Goal: Task Accomplishment & Management: Complete application form

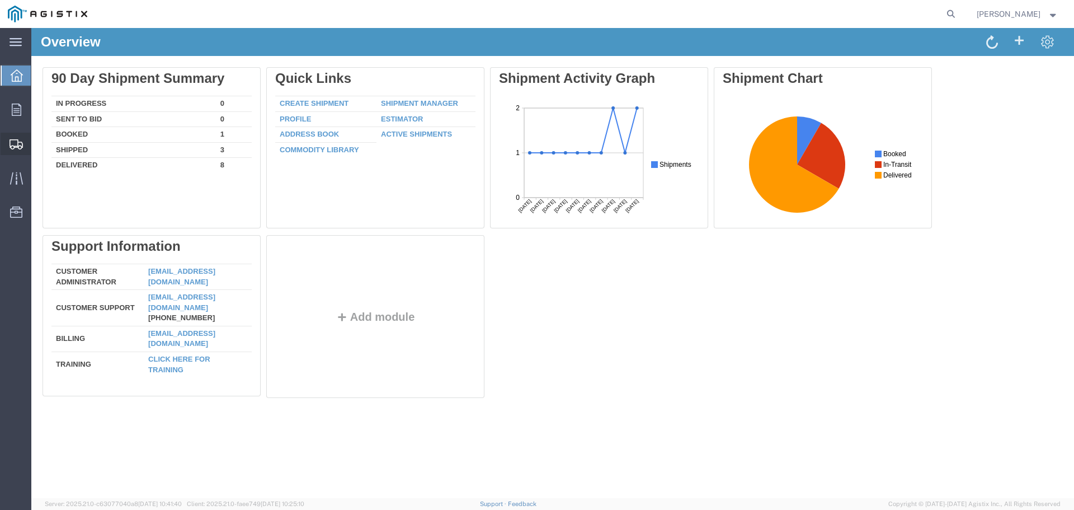
click at [17, 154] on div at bounding box center [16, 144] width 31 height 22
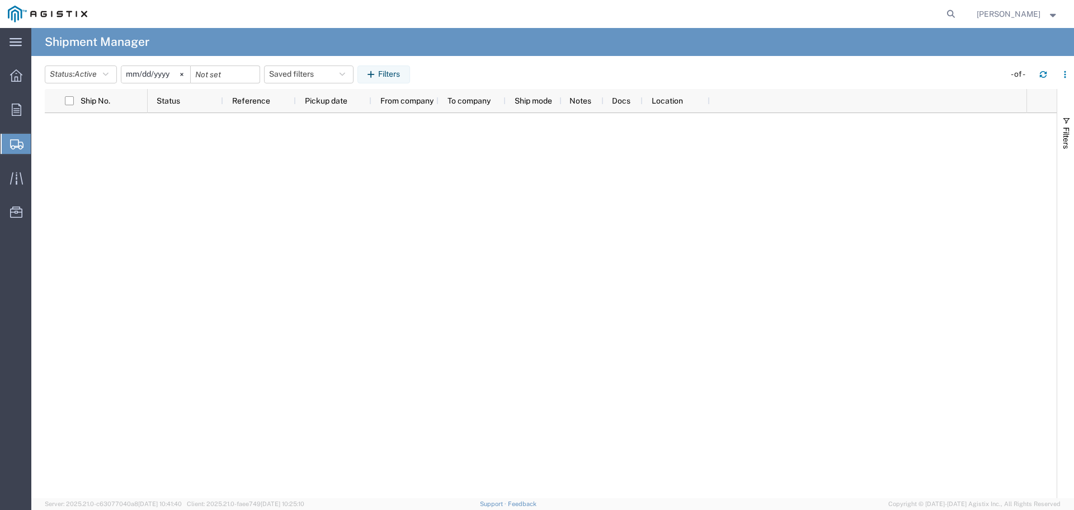
click at [0, 0] on span "Create Shipment" at bounding box center [0, 0] width 0 height 0
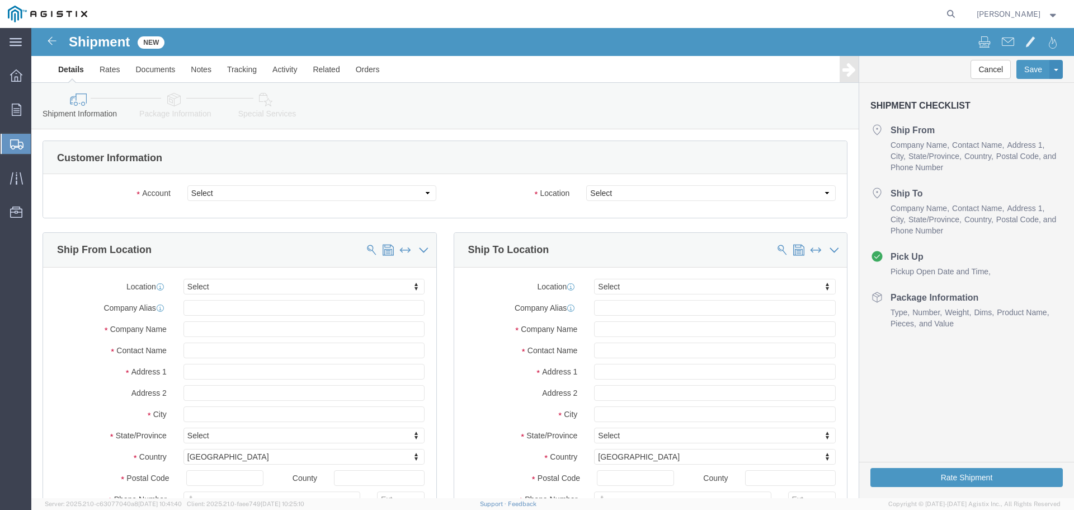
select select
click select "Select General Electric International Inc PG&E"
select select "9596"
click select "Select General Electric International Inc PG&E"
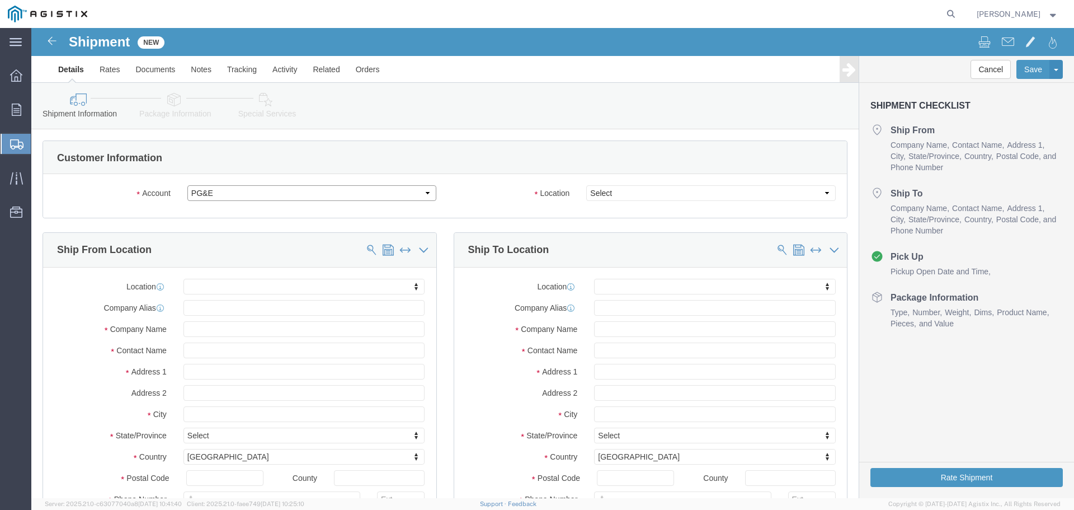
select select "PURCHORD"
select select
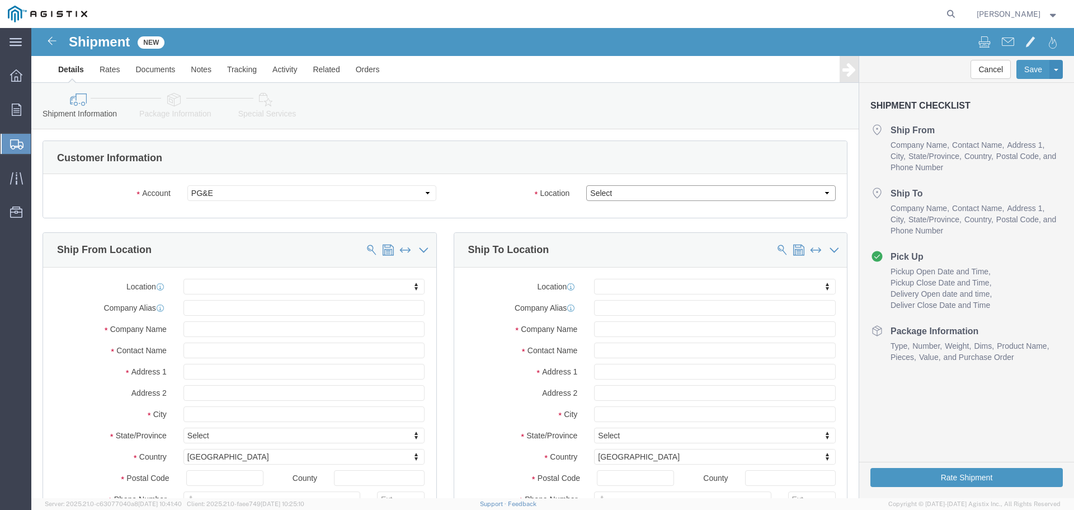
click select "Select All Others [GEOGRAPHIC_DATA] [GEOGRAPHIC_DATA] [GEOGRAPHIC_DATA] [GEOGRA…"
select select "23082"
click select "Select All Others [GEOGRAPHIC_DATA] [GEOGRAPHIC_DATA] [GEOGRAPHIC_DATA] [GEOGRA…"
click input "text"
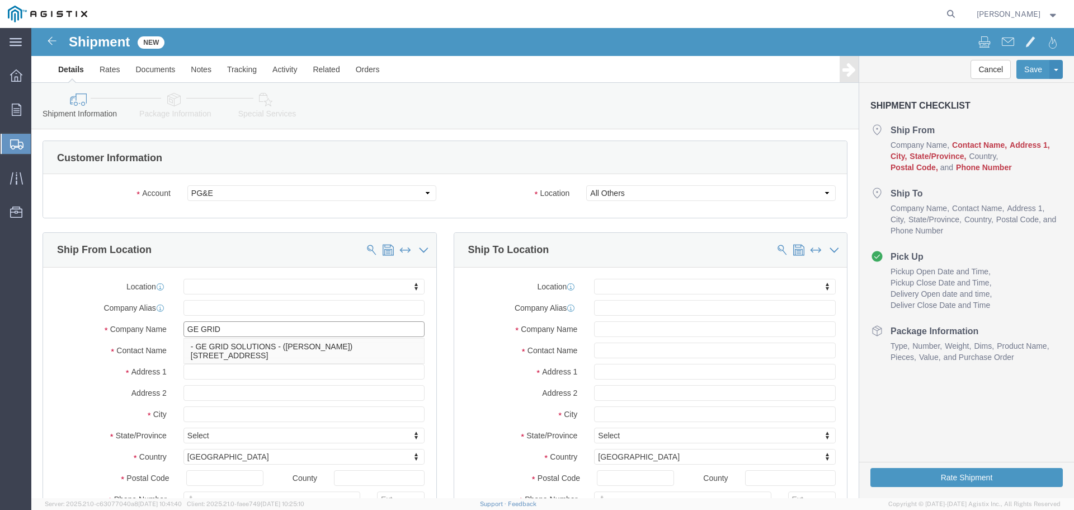
type input "GE GRID"
click p "- GE GRID SOLUTIONS - ([PERSON_NAME]) [STREET_ADDRESS]"
select select
type input "1 POWER LANE"
type input "15022"
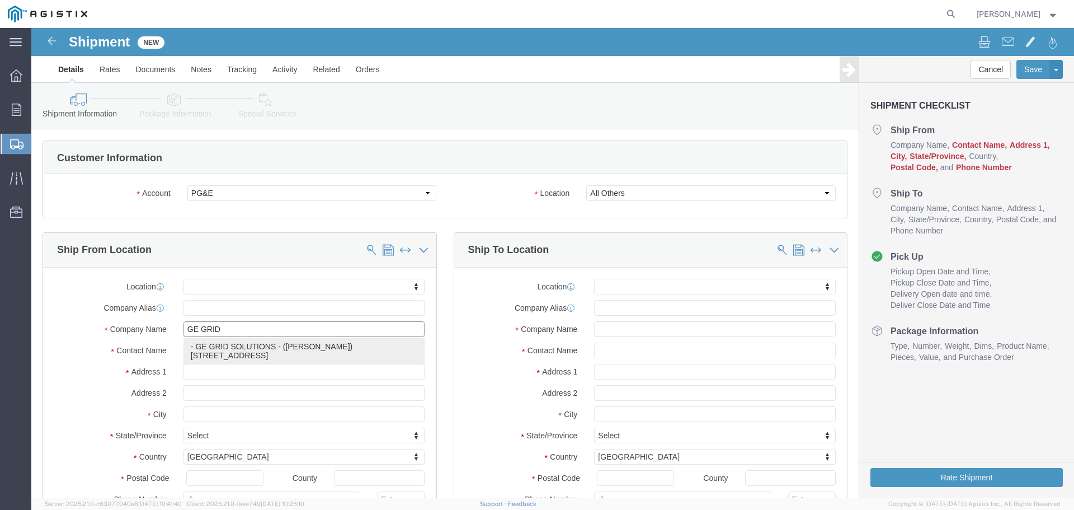
type input "7242764249"
type input "GE GRID SOLUTIONS"
type input "[PERSON_NAME]"
type input "[GEOGRAPHIC_DATA]"
select select "PA"
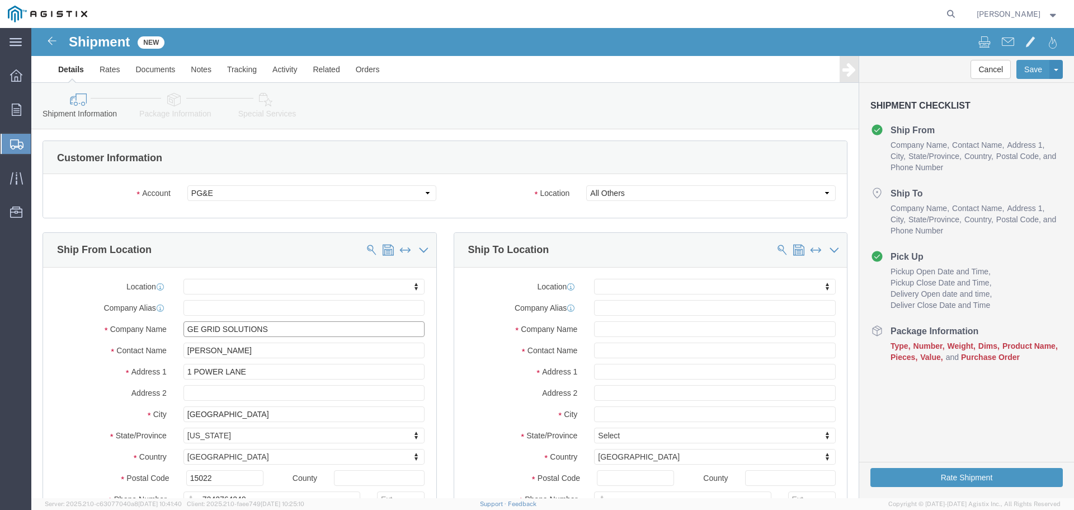
type input "GE GRID SOLUTIONS"
click input "text"
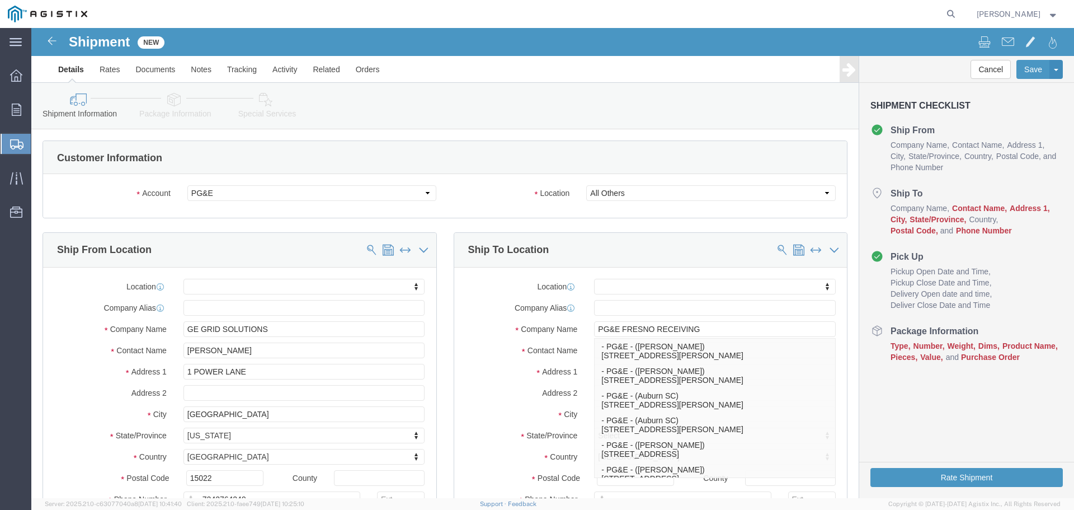
click label "Contact Name"
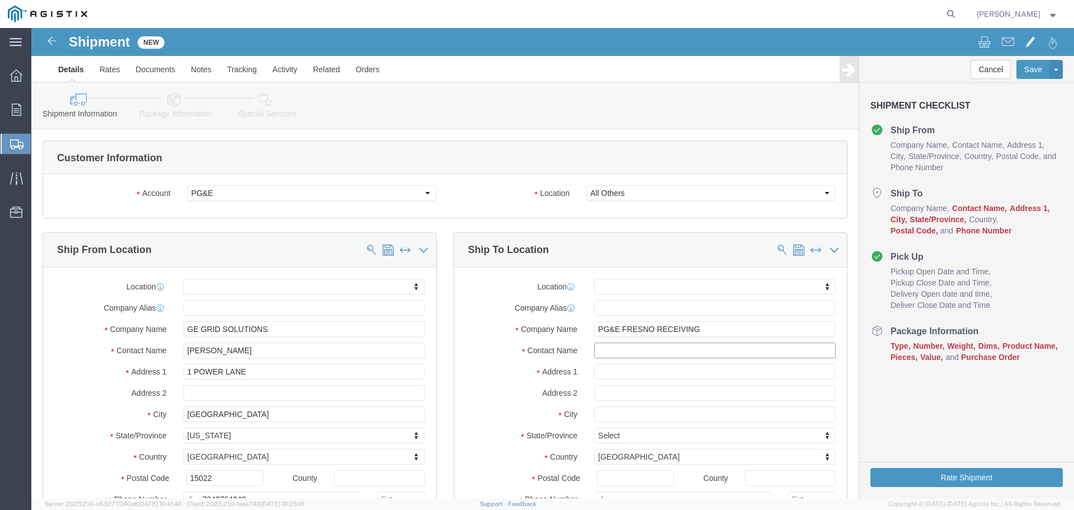
click input "text"
drag, startPoint x: 663, startPoint y: 300, endPoint x: 586, endPoint y: 301, distance: 77.8
click input "PG&E FRESNO RECEIVING"
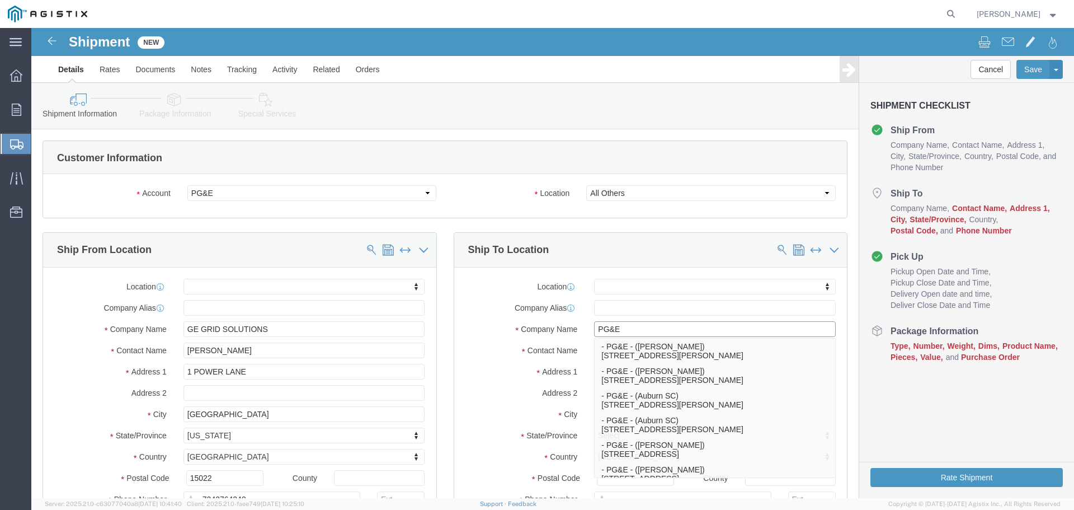
type input "PG&E"
click label "Contact Name"
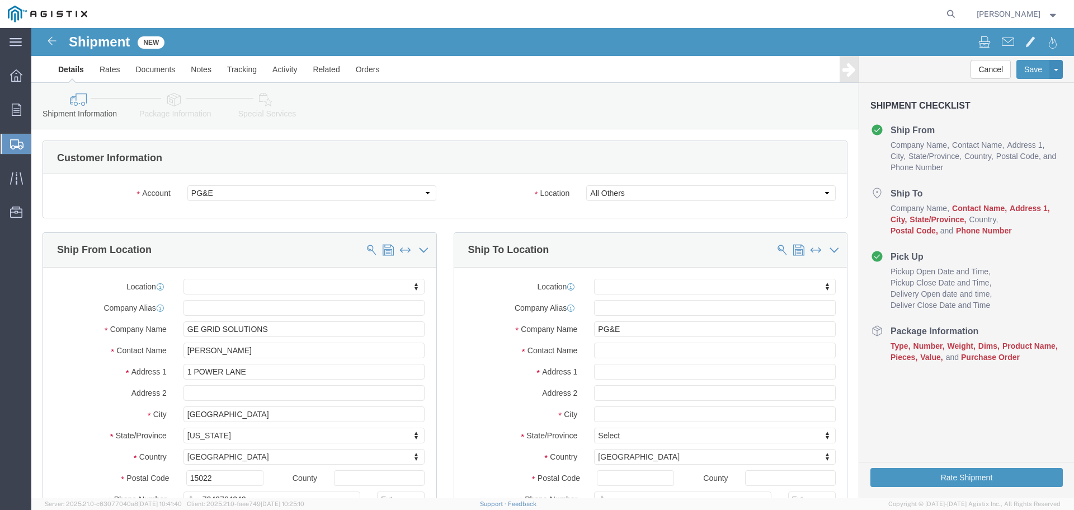
click div "Location My Profile Location (OBSOLETE) [PERSON_NAME] SC - GC TRAILER (OBSOLETE…"
click input "text"
paste input "FRESNO RECEIVING"
type input "FRESNO RECEIVING"
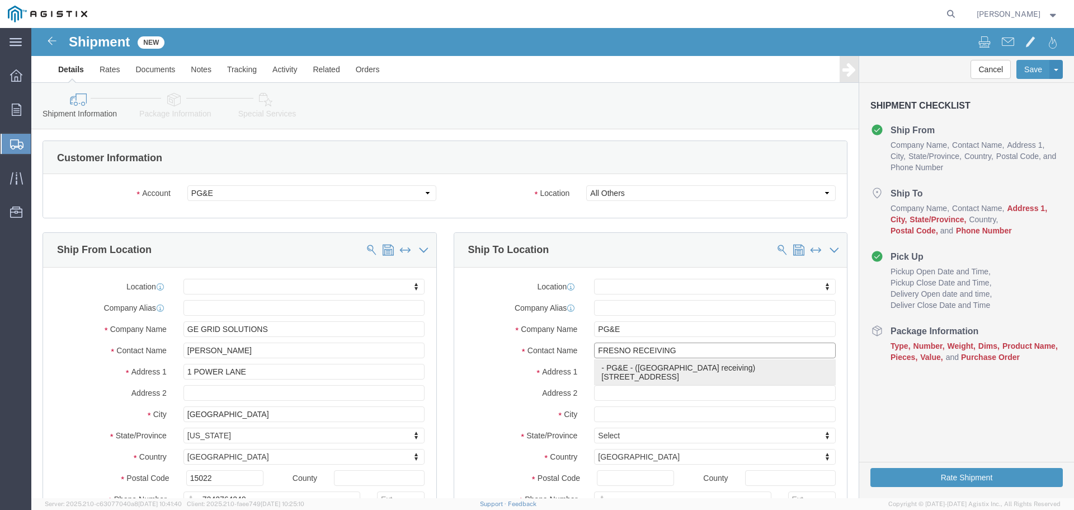
click p "- PG&E - ([GEOGRAPHIC_DATA] receiving) [STREET_ADDRESS]"
select select
type input "[STREET_ADDRESS]"
type input "93725-1098"
type input "[PHONE_NUMBER]"
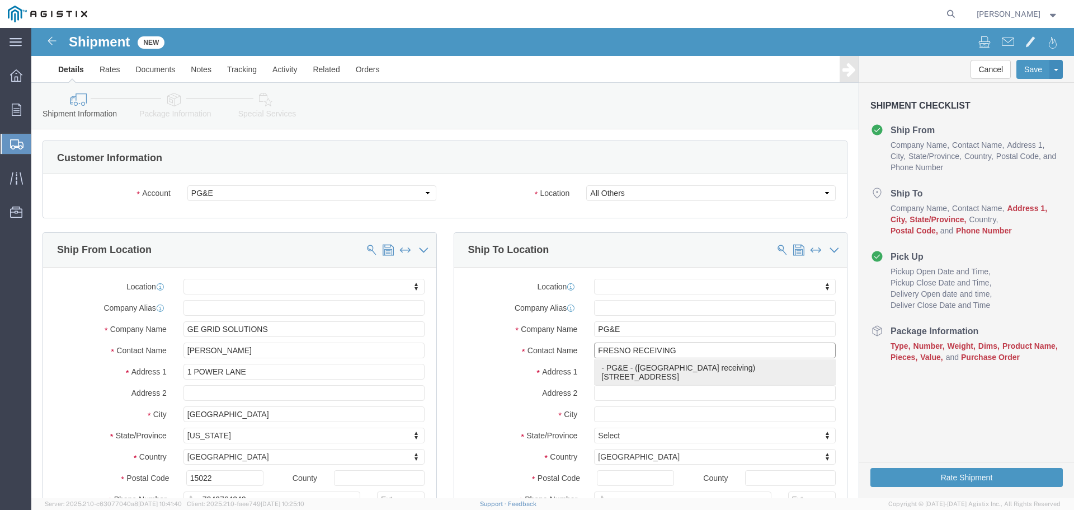
type input "PG&E"
type input "fresno receiving"
type input "[GEOGRAPHIC_DATA]"
select select "CA"
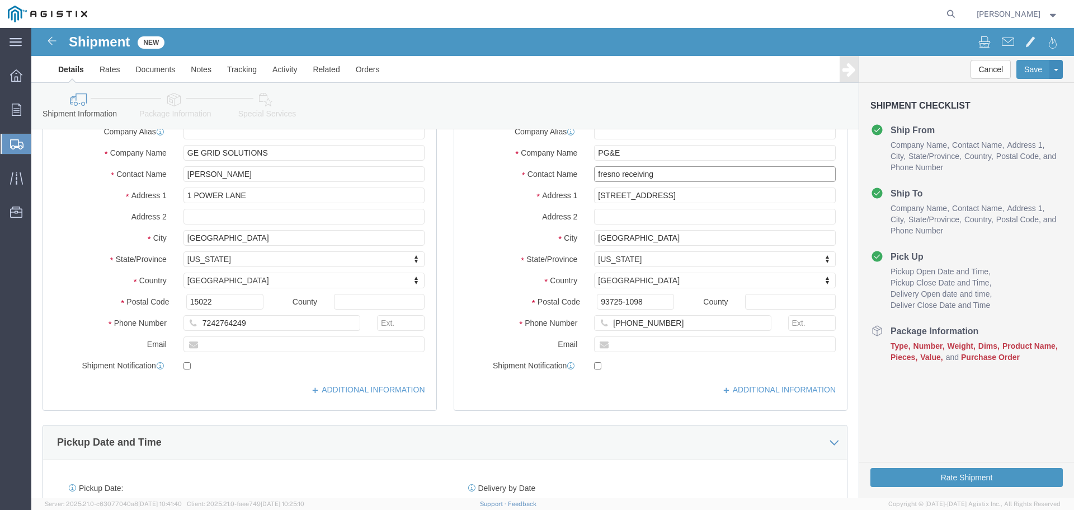
scroll to position [186, 0]
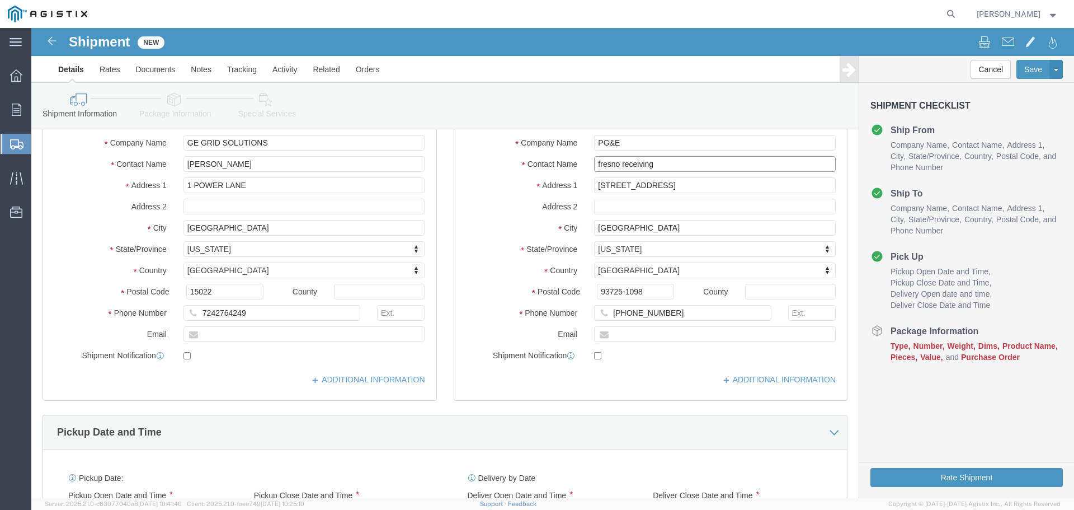
type input "fresno receiving"
click label
click input "checkbox"
click div
click input "checkbox"
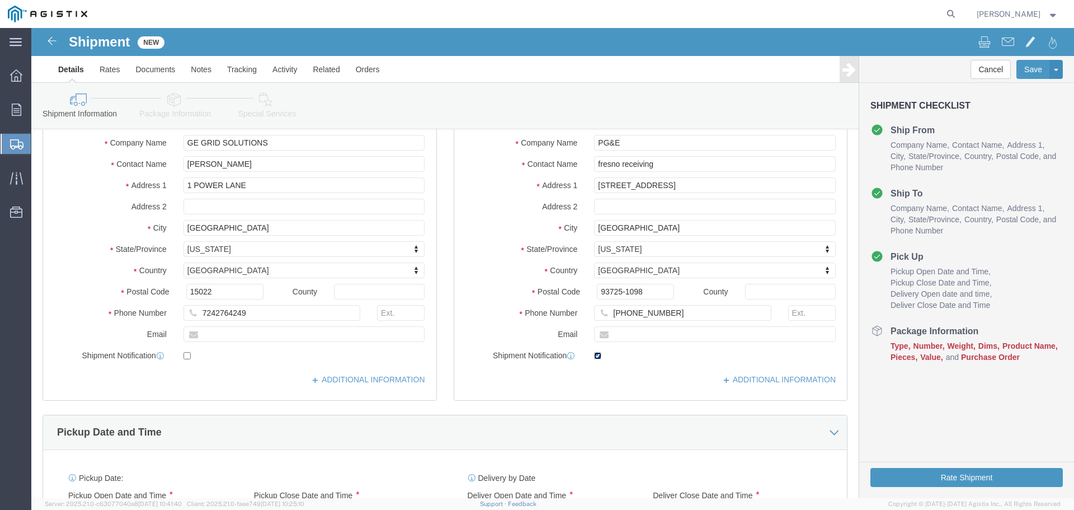
checkbox input "false"
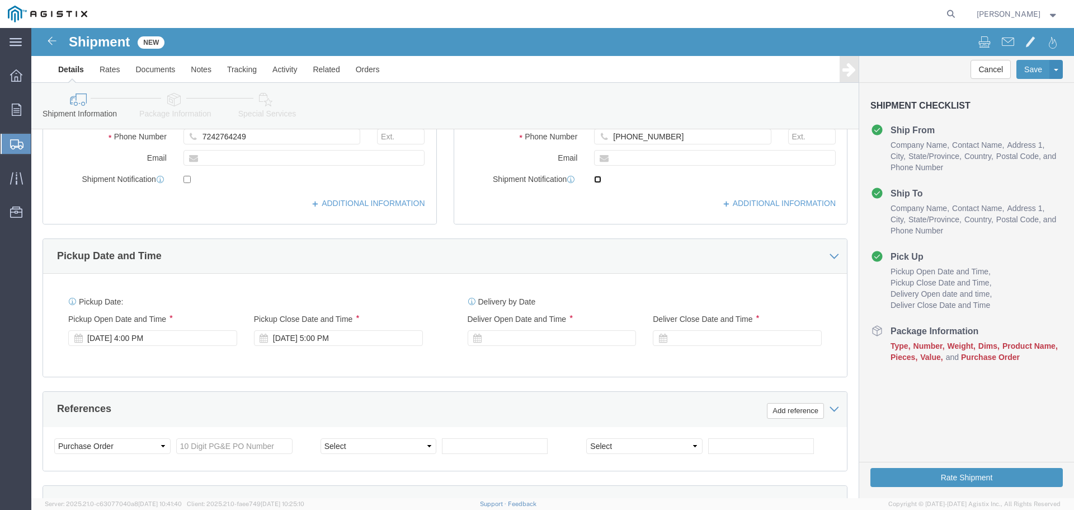
scroll to position [373, 0]
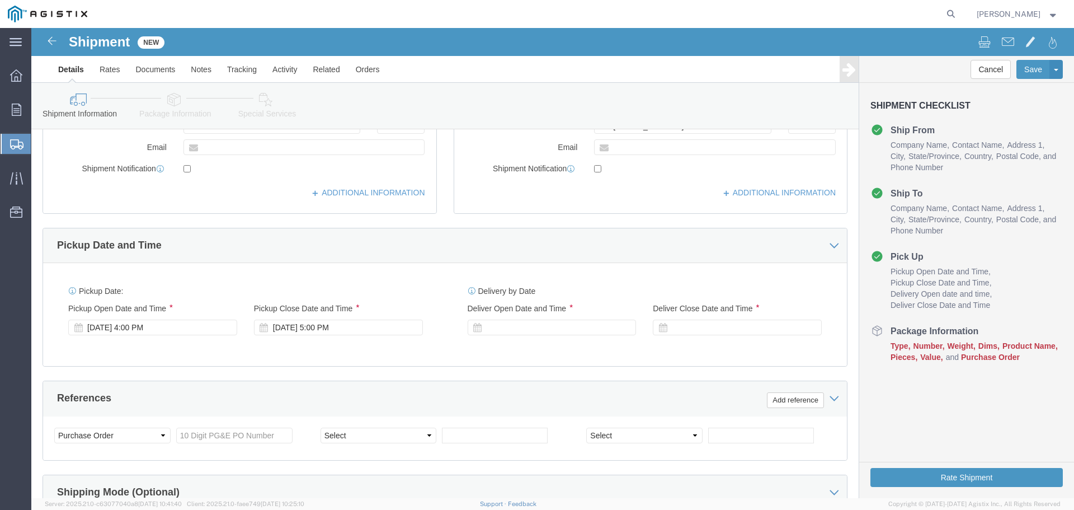
click div "Pickup Start Date Pickup Start Time Pickup Open Date and Time [DATE] 4:00 PM Pi…"
click div "[DATE] 4:00 PM"
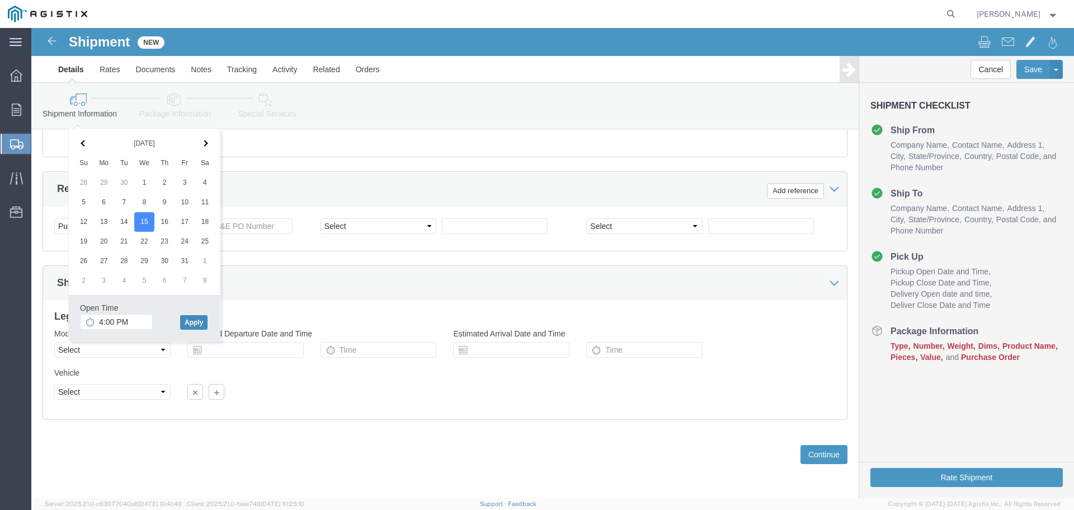
click button "Apply"
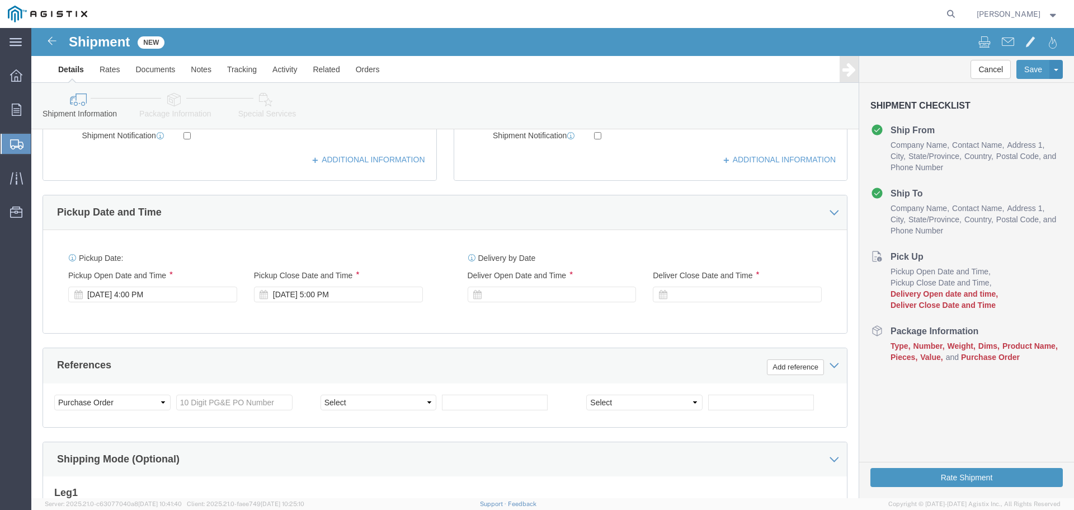
scroll to position [395, 0]
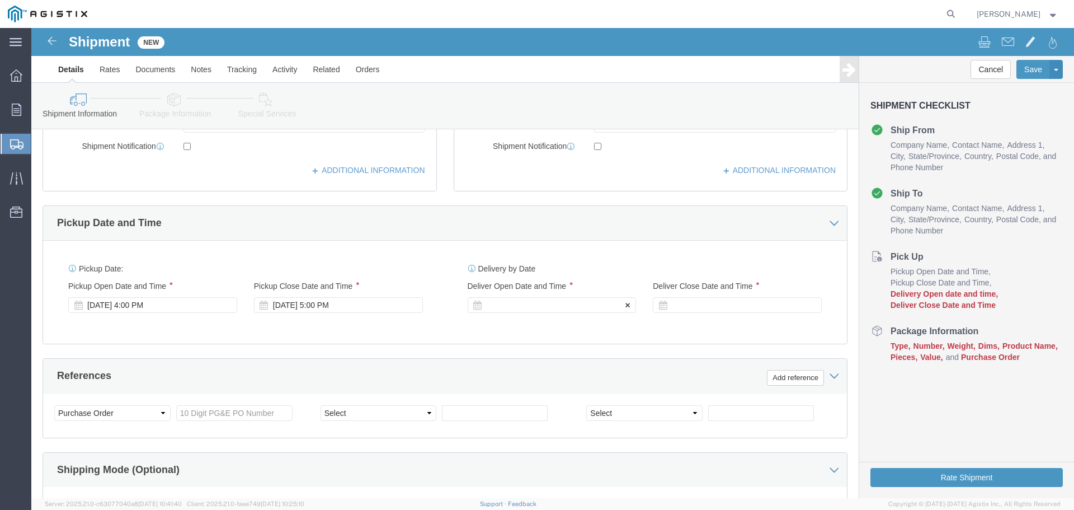
click div
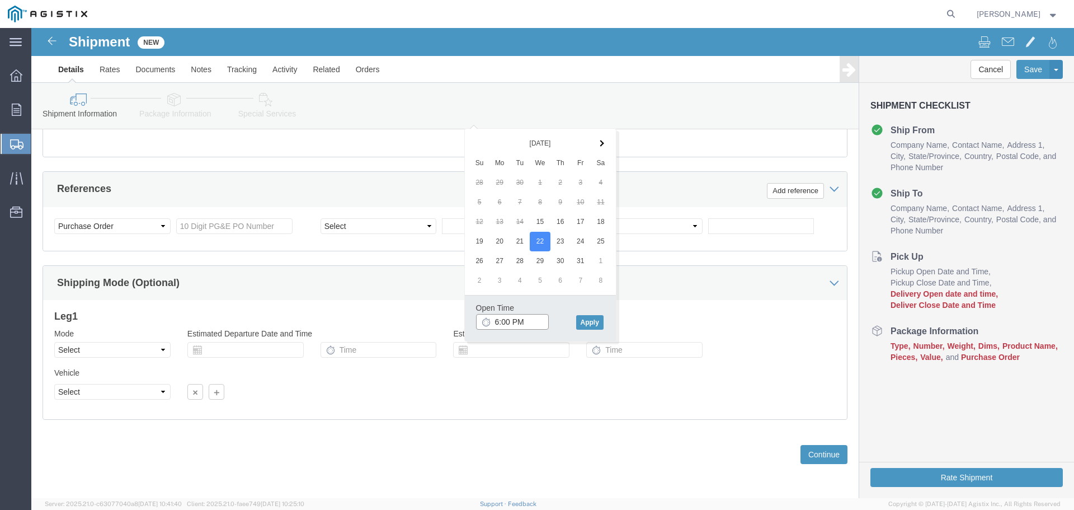
click input "6:00 PM"
click input "7:00 PM"
type input "7:00 AM"
click button "Apply"
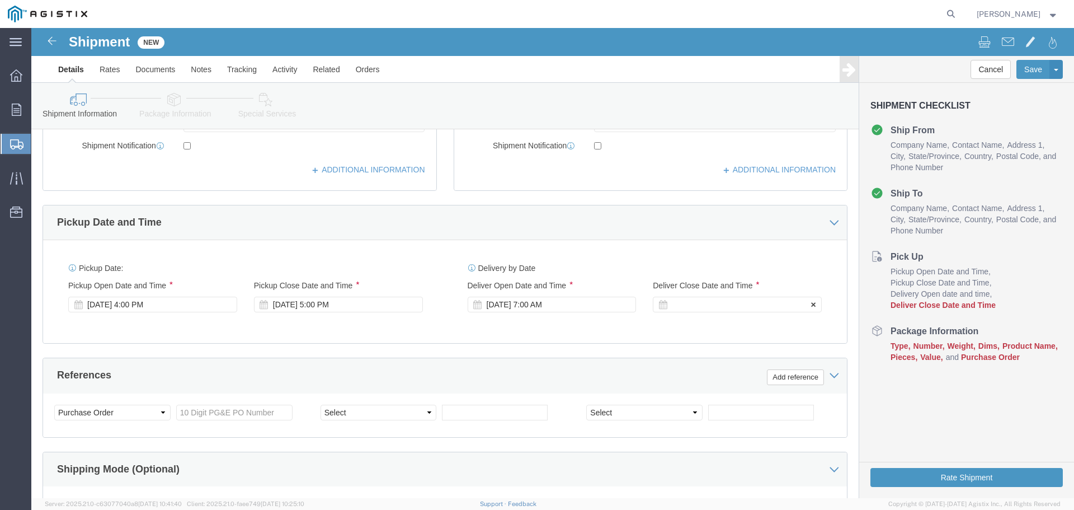
click div
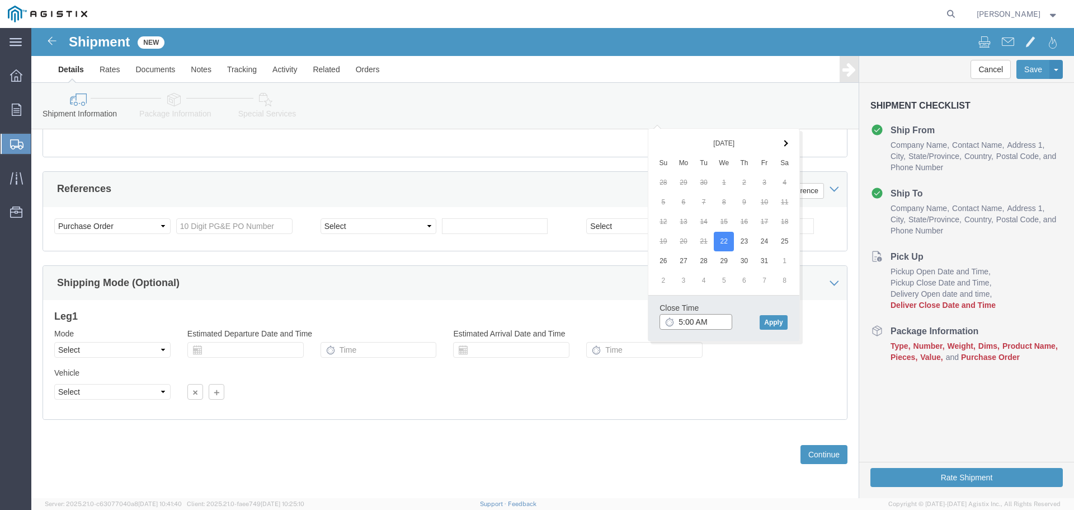
click input "5:00 AM"
type input "5:00 PM"
click button "Apply"
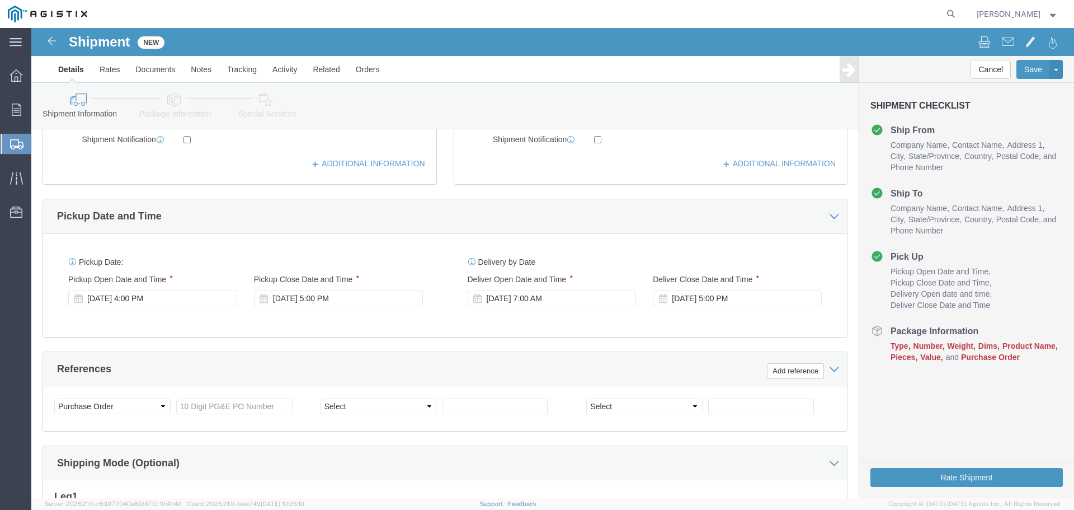
scroll to position [396, 0]
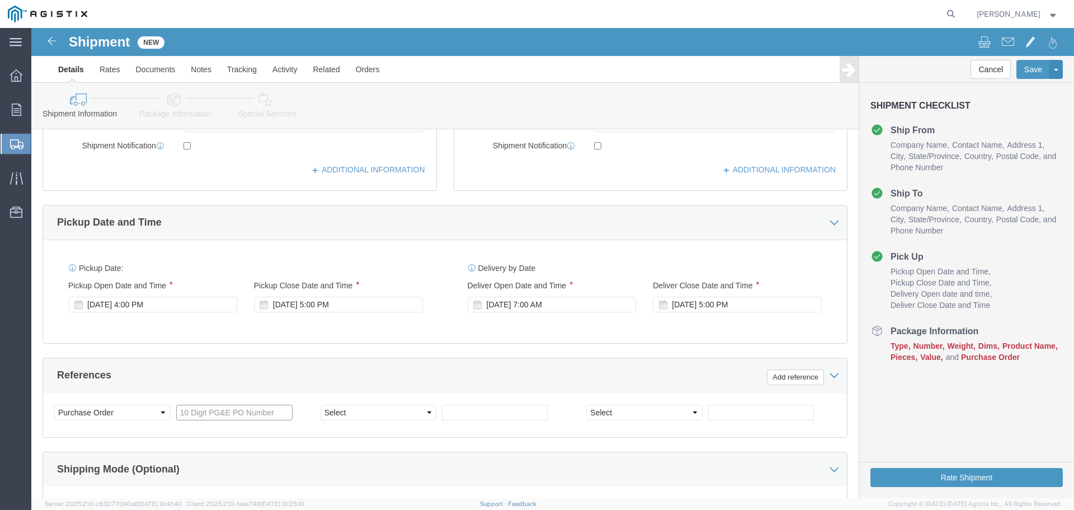
click input "text"
paste input "3501399448"
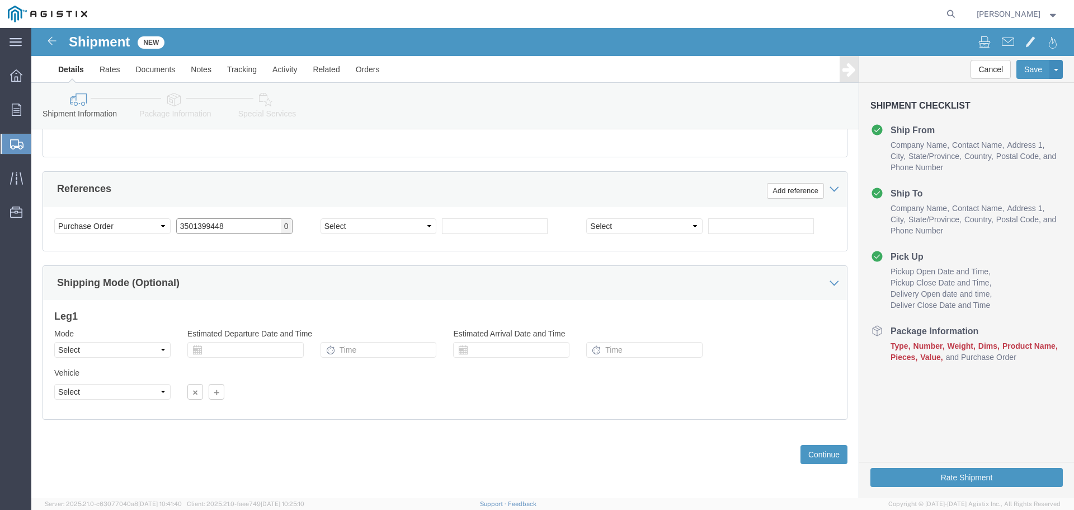
type input "3501399448"
click select "Select Air Less than Truckload Multi-Leg Ocean Freight Rail Small Parcel Truckl…"
select select "LTL"
click select "Select Air Less than Truckload Multi-Leg Ocean Freight Rail Small Parcel Truckl…"
click select "Select Straight Truck"
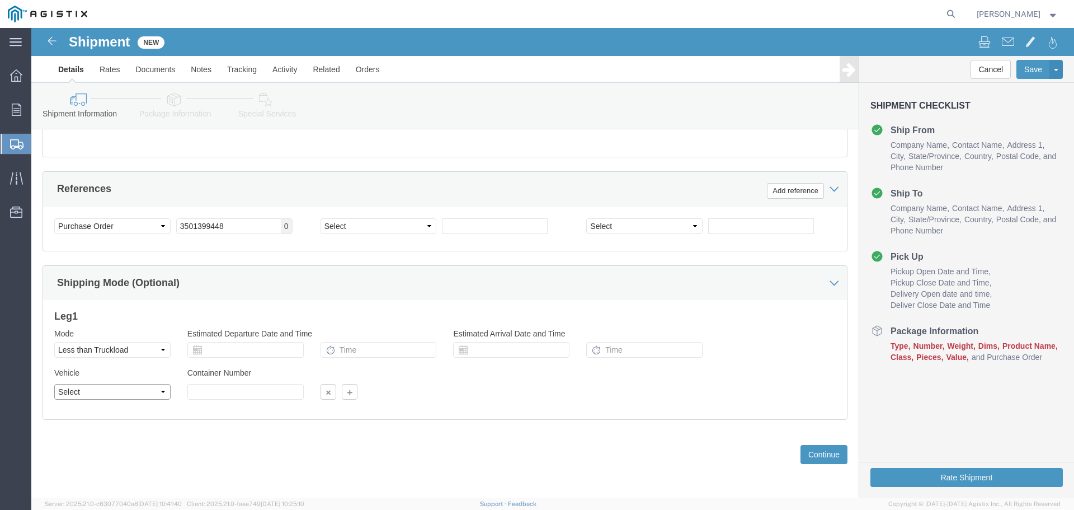
select select "STTR"
click select "Select Straight Truck"
click button "Continue"
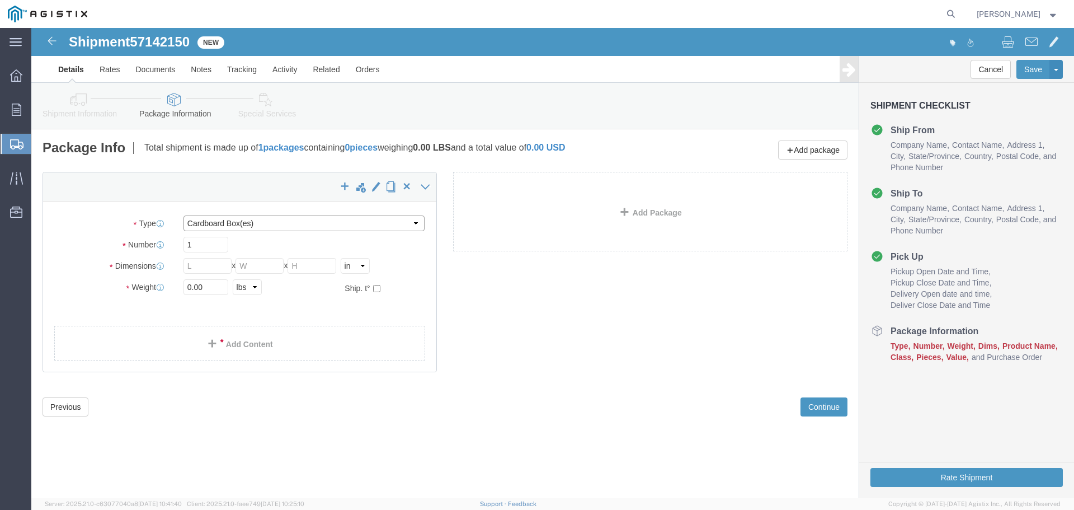
click select "Select Bulk Bundle(s) Cardboard Box(es) Carton(s) Crate(s) Drum(s) (Fiberboard)…"
select select "PONS"
click select "Select Bulk Bundle(s) Cardboard Box(es) Carton(s) Crate(s) Drum(s) (Fiberboard)…"
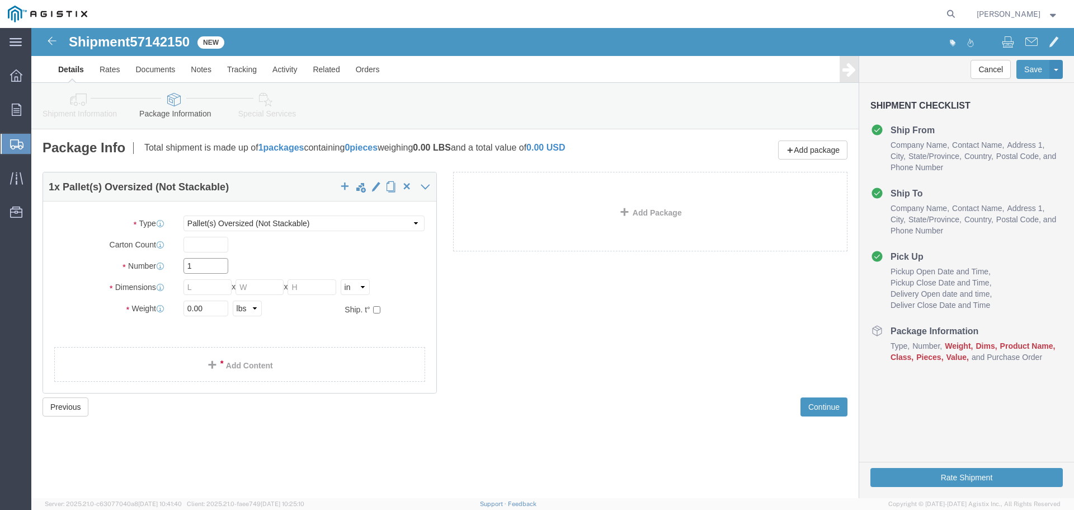
click input "1"
type input "4"
click input "text"
type input "44"
type input "36"
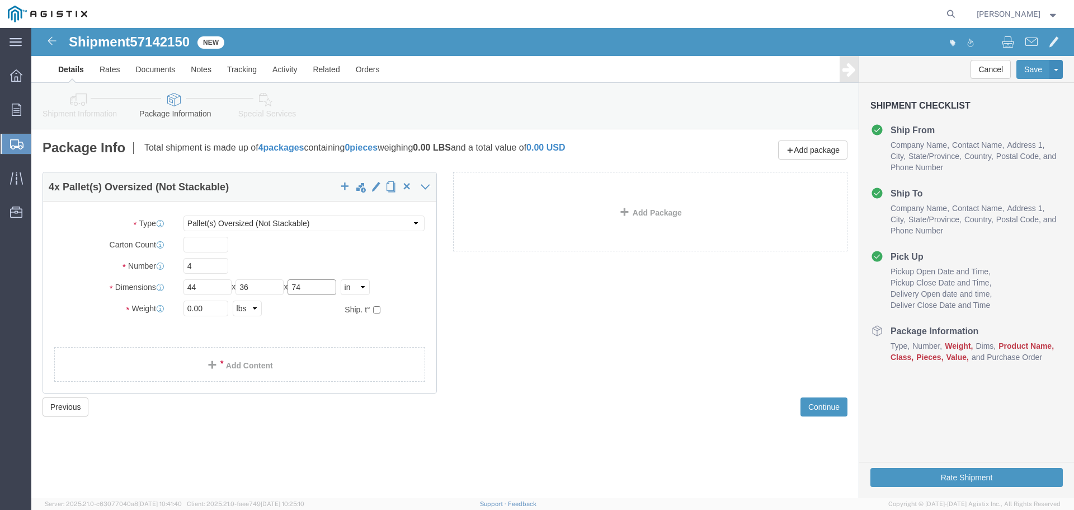
type input "74"
click input "0.00"
type input "0"
type input "650"
click link "Add Content"
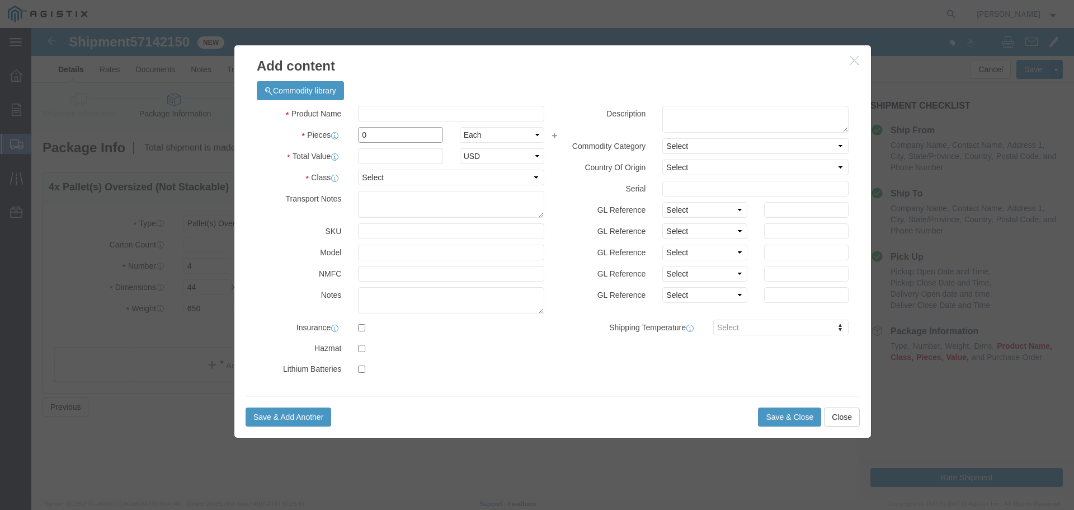
click input "0"
type input "4"
click input "text"
type input "45028"
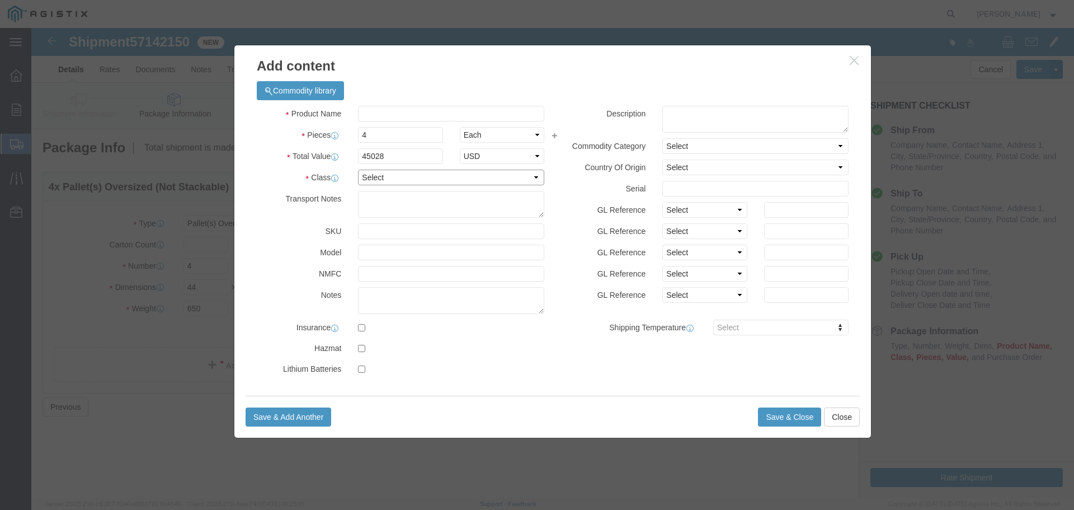
click select "Select 50 55 60 65 70 85 92.5 100 125 175 250 300 400"
select select "70"
click select "Select 50 55 60 65 70 85 92.5 100 125 175 250 300 400"
click button "Save & Close"
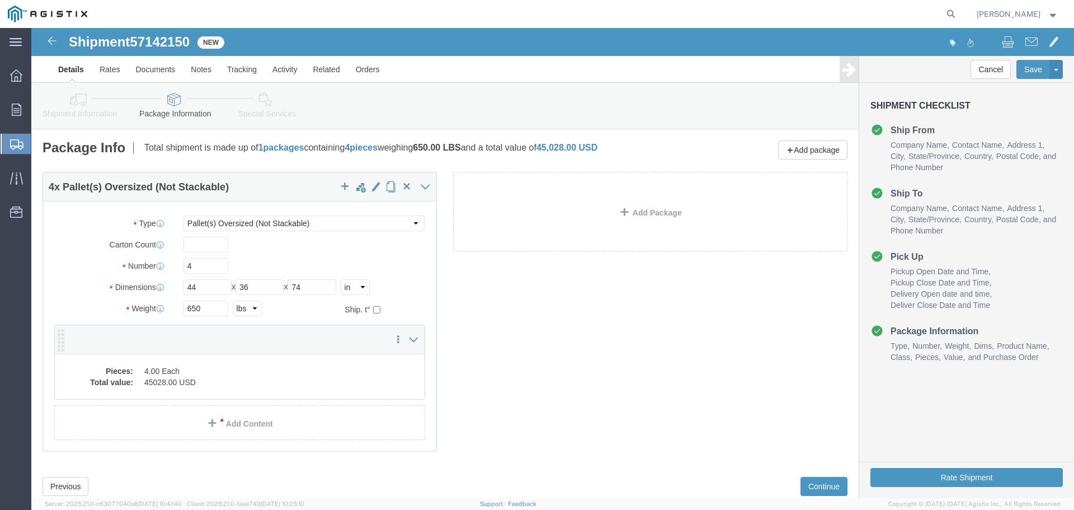
click dd "4.00 Each"
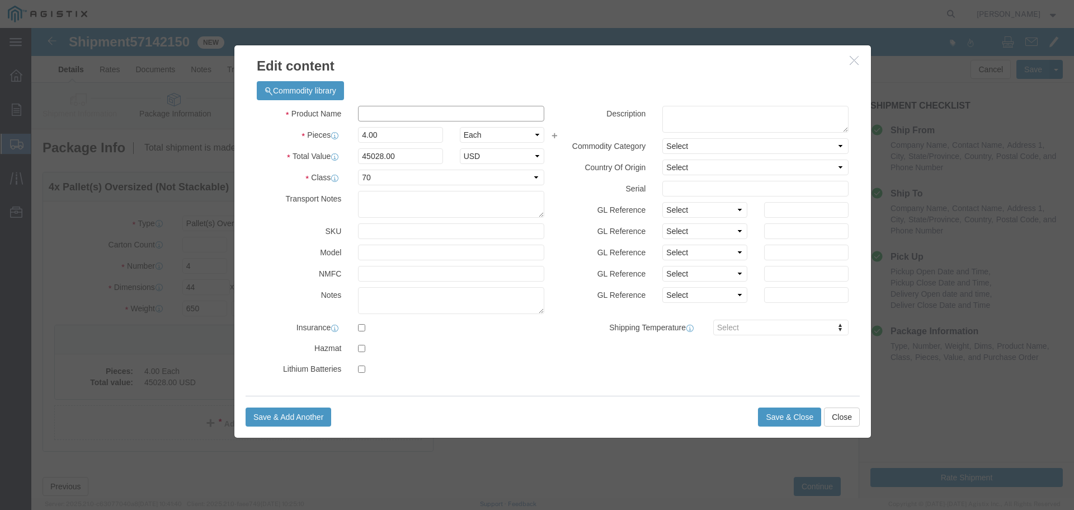
click input "text"
type input "TRANSFORMERS 502707"
click button "Save & Close"
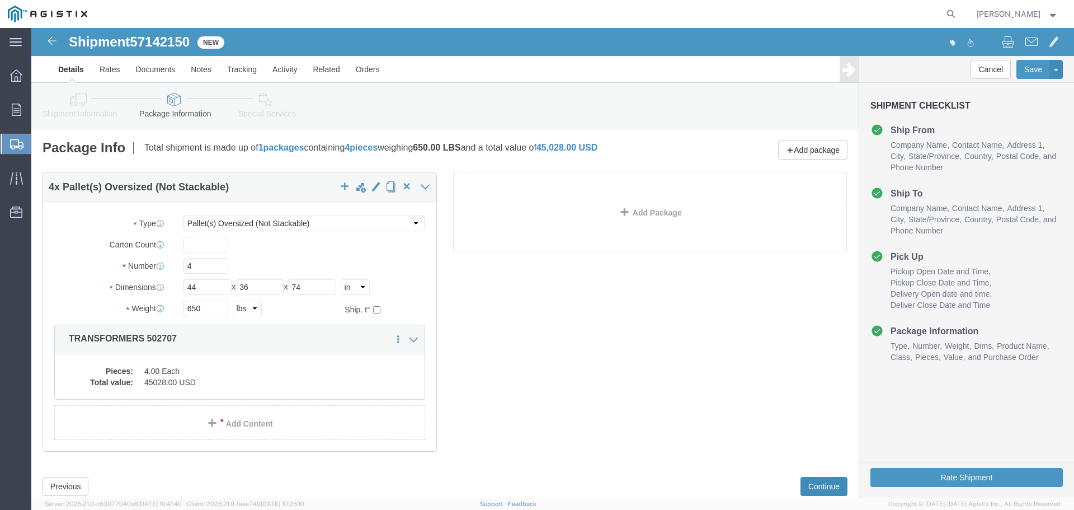
click button "Continue"
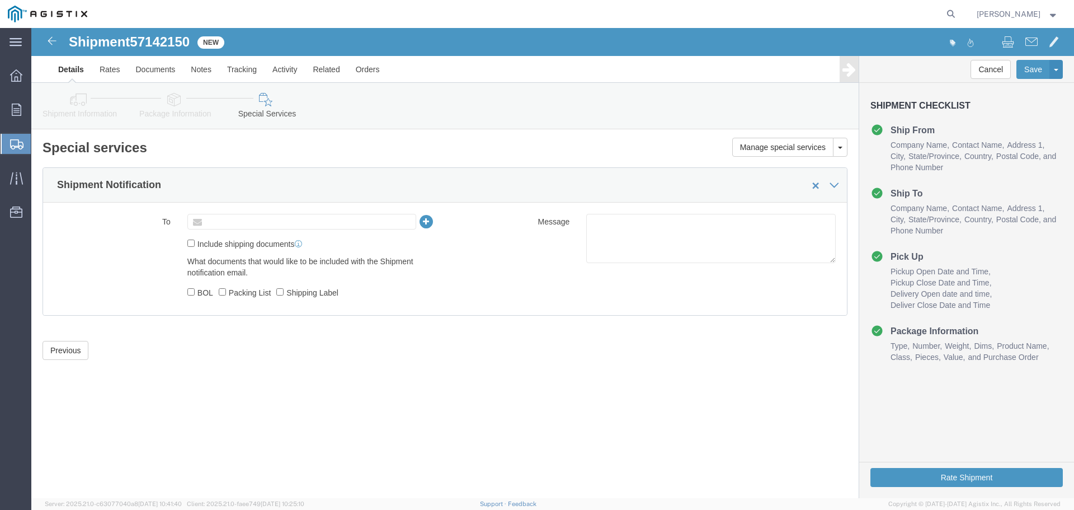
click input "text"
type input "[PERSON_NAME][EMAIL_ADDRESS][PERSON_NAME][DOMAIN_NAME]"
type input "Enter Email Address"
click ul "Enter Email Address"
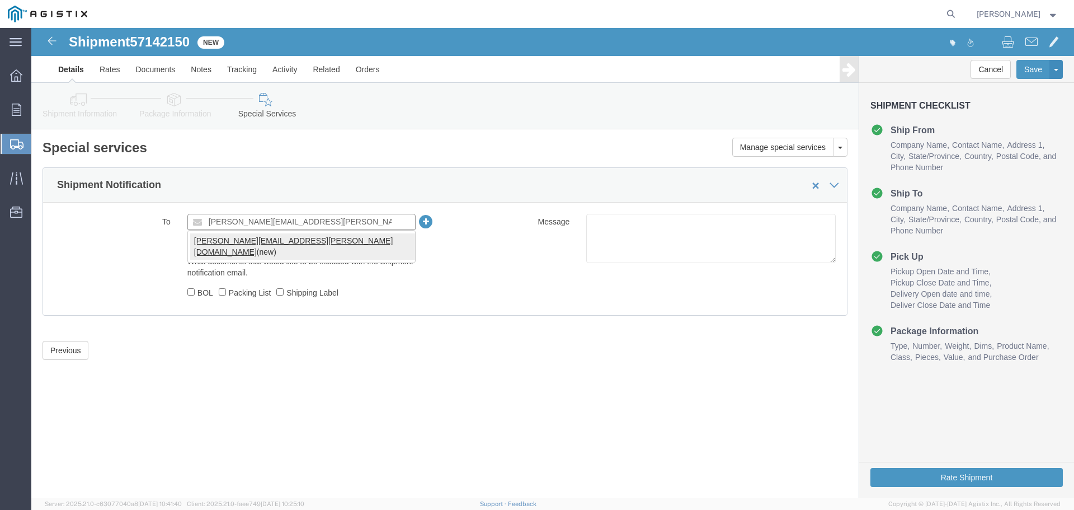
type input "[PERSON_NAME][EMAIL_ADDRESS][PERSON_NAME][DOMAIN_NAME]"
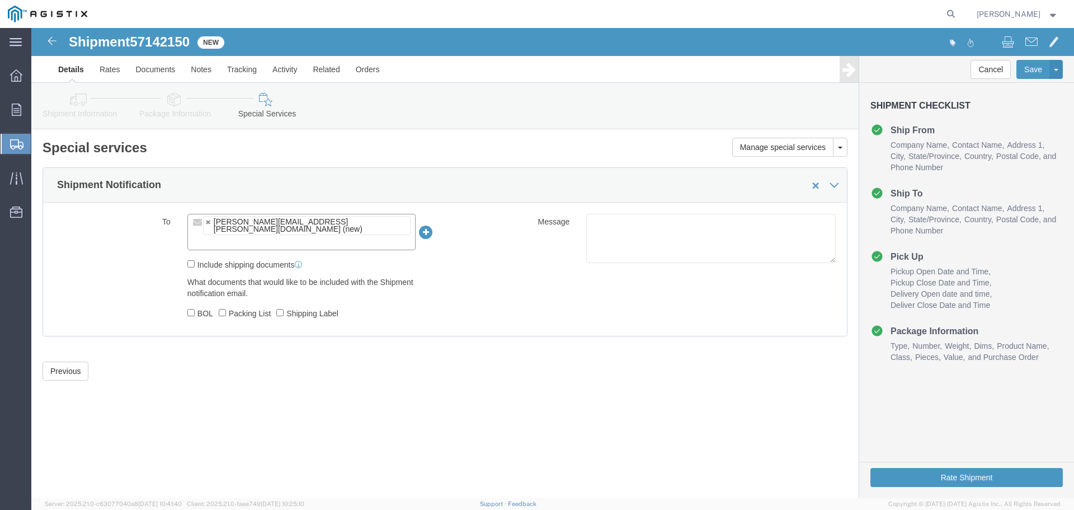
click label "Include shipping documents"
click input "Include shipping documents"
checkbox input "true"
click label "BOL"
click input "BOL"
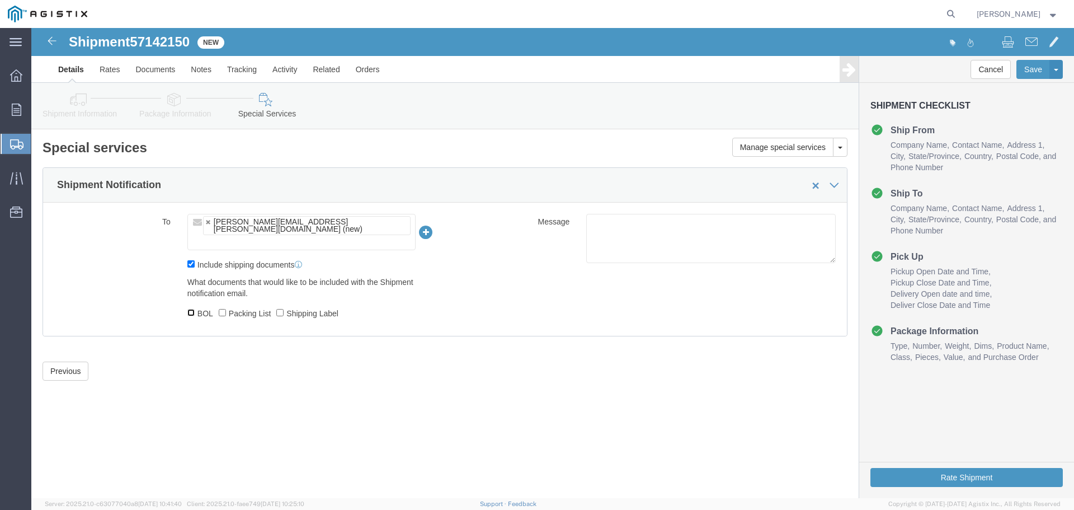
checkbox input "true"
click input "Shipping Label"
checkbox input "true"
click button "Rate Shipment"
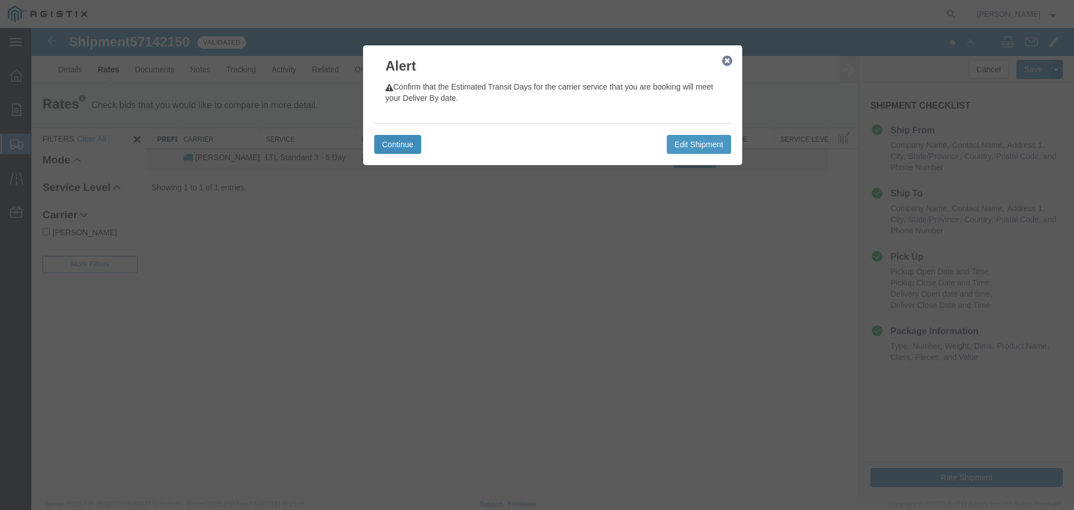
click at [403, 150] on button "Continue" at bounding box center [397, 144] width 47 height 19
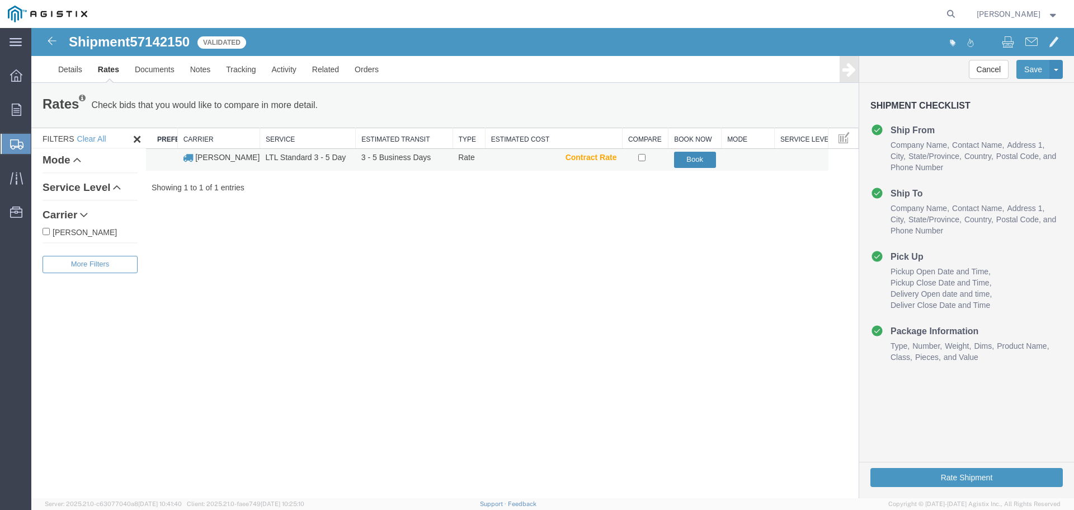
click at [683, 163] on button "Book" at bounding box center [695, 160] width 42 height 16
